Goal: Information Seeking & Learning: Learn about a topic

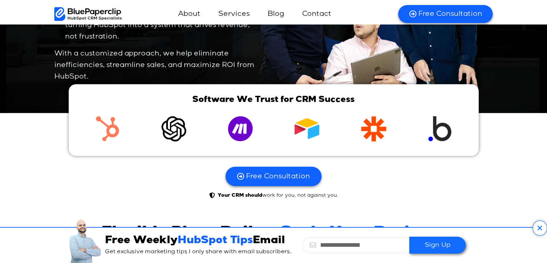
scroll to position [1682, 0]
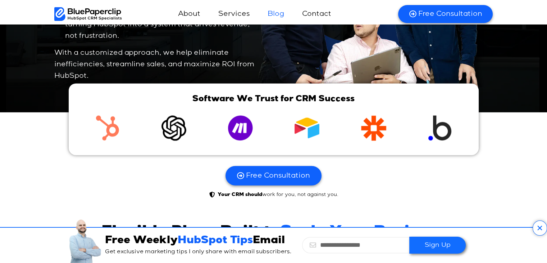
click at [273, 13] on link "Blog" at bounding box center [276, 13] width 31 height 17
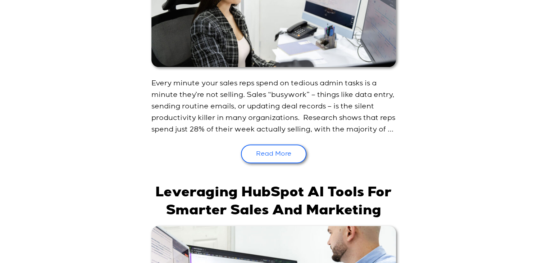
scroll to position [294, 0]
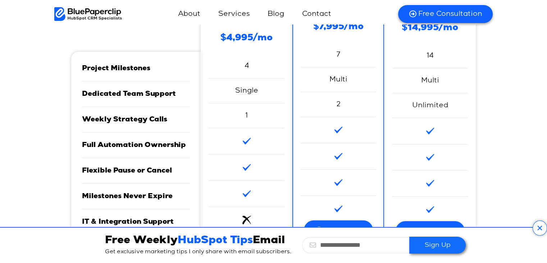
scroll to position [2017, 0]
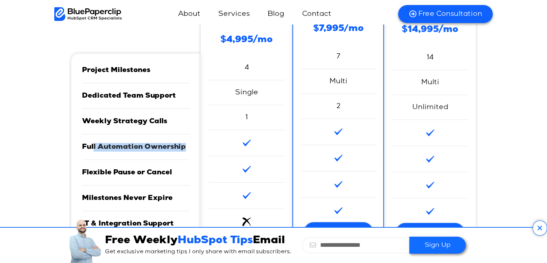
drag, startPoint x: 93, startPoint y: 135, endPoint x: 186, endPoint y: 137, distance: 92.5
click at [186, 143] on h4 "Full Automation Ownership" at bounding box center [136, 147] width 108 height 9
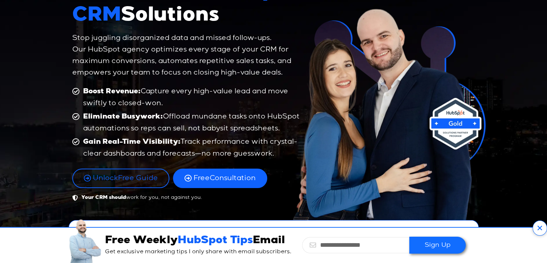
scroll to position [0, 0]
